Goal: Navigation & Orientation: Find specific page/section

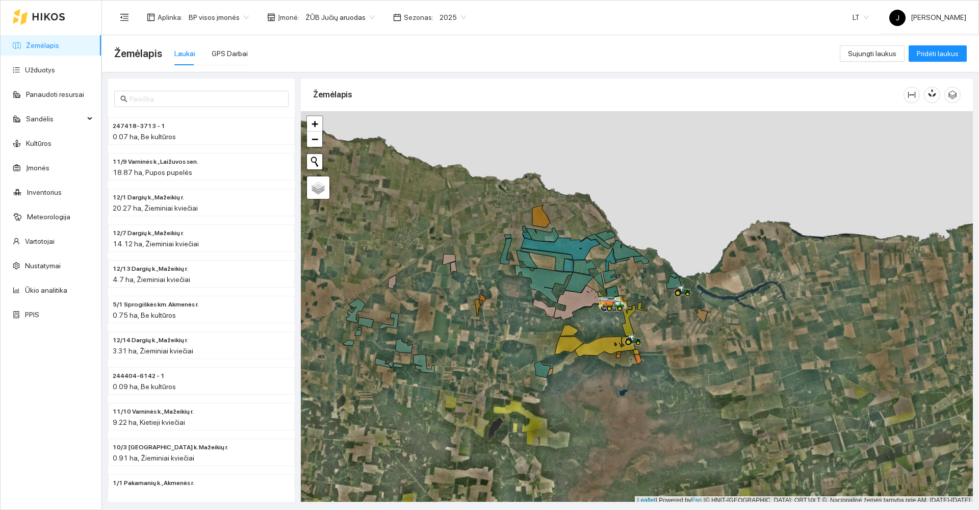
scroll to position [3, 0]
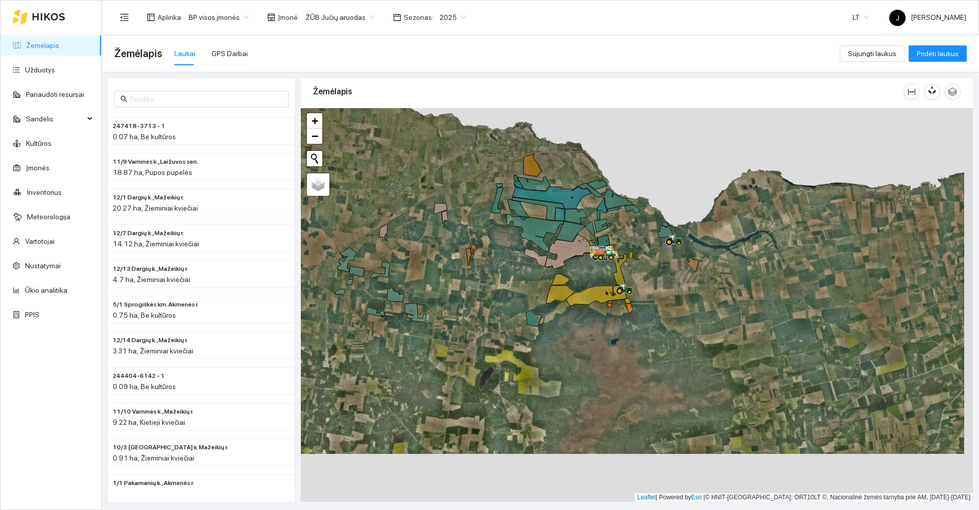
drag, startPoint x: 609, startPoint y: 337, endPoint x: 607, endPoint y: 325, distance: 11.8
click at [607, 325] on div at bounding box center [637, 304] width 672 height 393
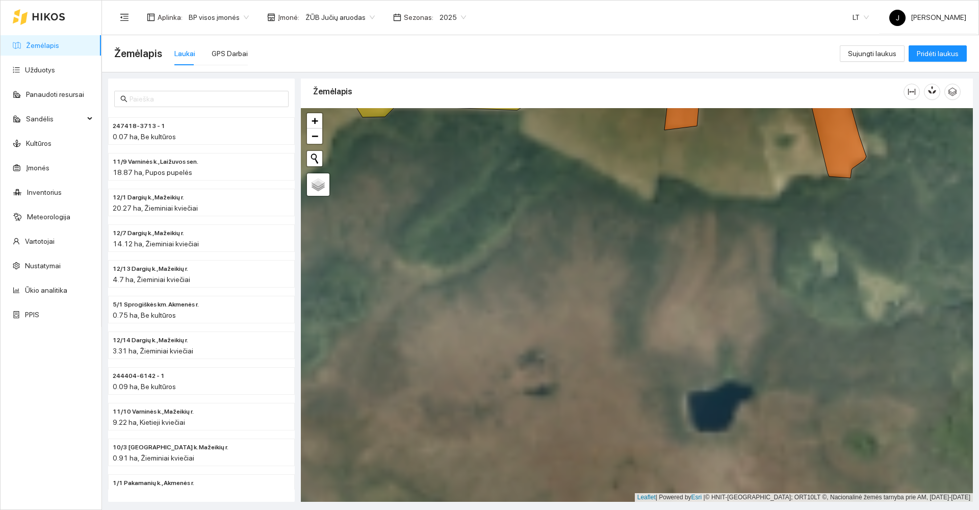
drag, startPoint x: 608, startPoint y: 343, endPoint x: 779, endPoint y: 274, distance: 184.5
click at [779, 274] on div at bounding box center [637, 304] width 672 height 393
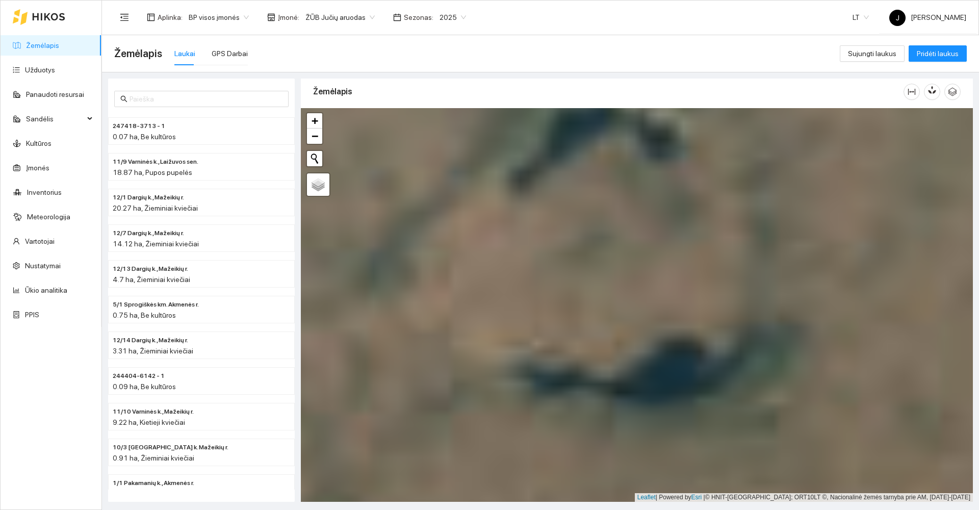
drag, startPoint x: 632, startPoint y: 208, endPoint x: 714, endPoint y: 312, distance: 132.1
click at [714, 312] on div at bounding box center [637, 304] width 672 height 393
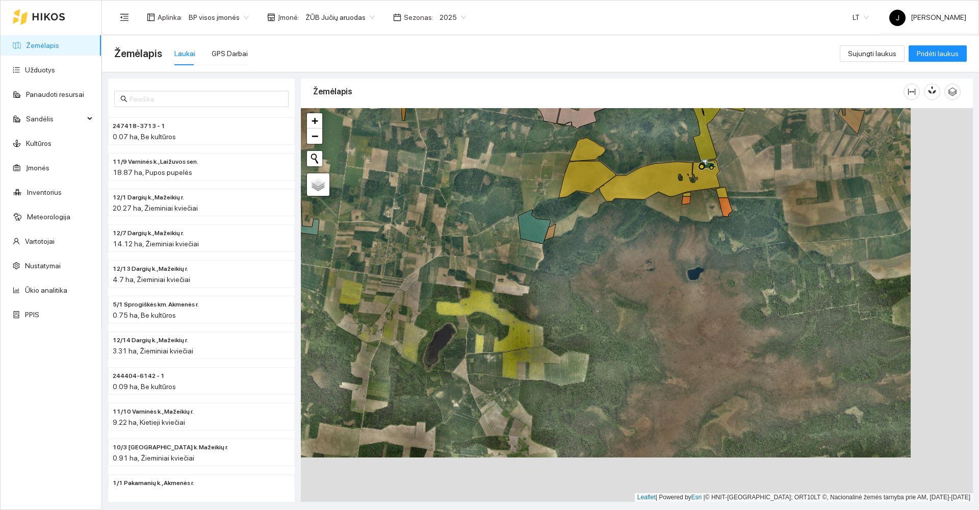
drag, startPoint x: 772, startPoint y: 335, endPoint x: 576, endPoint y: 234, distance: 220.0
click at [576, 234] on div at bounding box center [637, 304] width 672 height 393
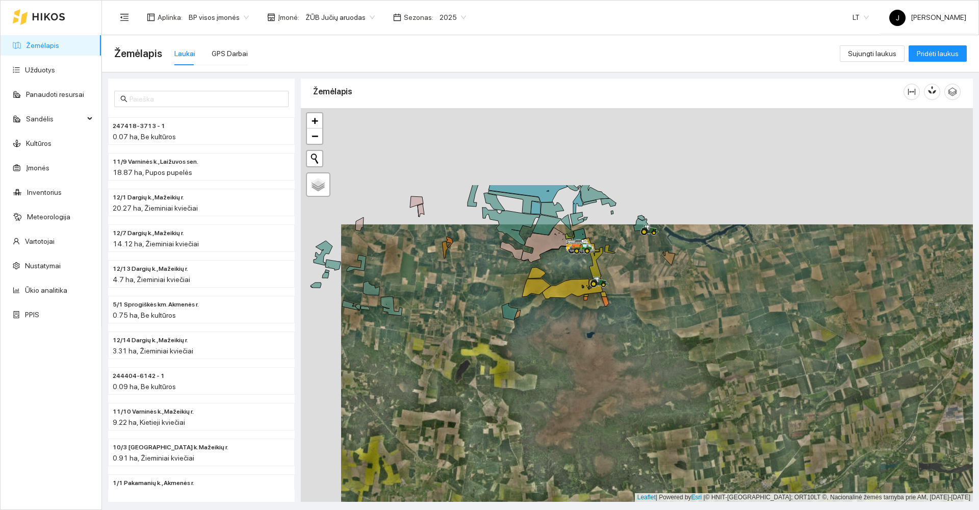
drag, startPoint x: 520, startPoint y: 169, endPoint x: 564, endPoint y: 298, distance: 136.7
click at [564, 298] on icon at bounding box center [572, 288] width 60 height 20
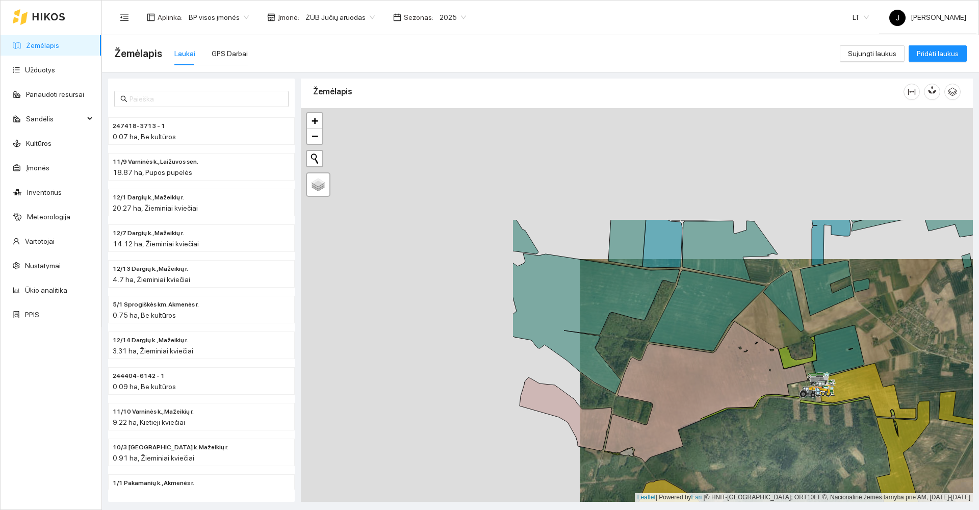
drag, startPoint x: 627, startPoint y: 293, endPoint x: 636, endPoint y: 297, distance: 9.6
click at [636, 297] on icon at bounding box center [595, 323] width 167 height 140
